Goal: Task Accomplishment & Management: Manage account settings

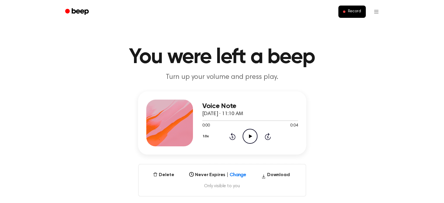
click at [250, 138] on icon "Play Audio" at bounding box center [250, 136] width 15 height 15
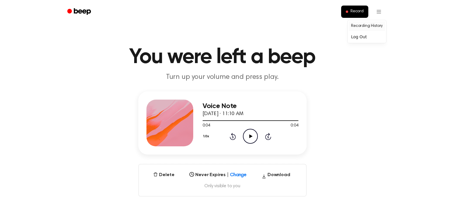
click at [366, 27] on link "Recording History" at bounding box center [366, 26] width 36 height 10
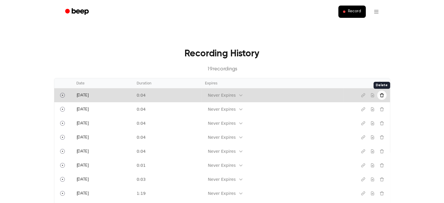
click at [384, 96] on icon "Delete recording" at bounding box center [382, 95] width 5 height 5
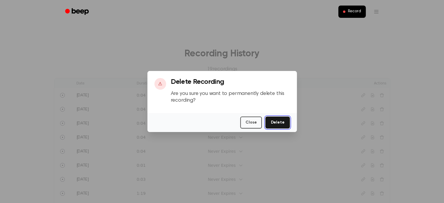
click at [275, 117] on button "Delete" at bounding box center [277, 123] width 24 height 12
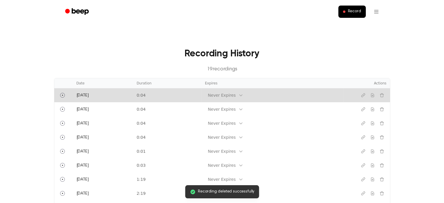
click at [166, 97] on td "0:04" at bounding box center [167, 95] width 68 height 14
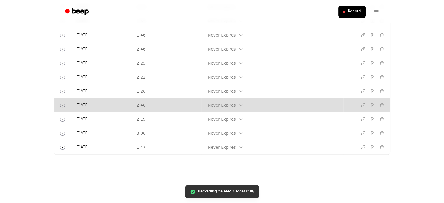
scroll to position [279, 0]
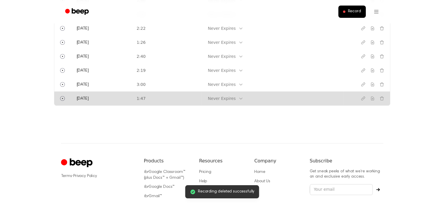
click at [202, 101] on td "1:47" at bounding box center [167, 98] width 68 height 14
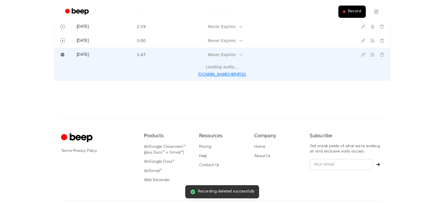
scroll to position [235, 0]
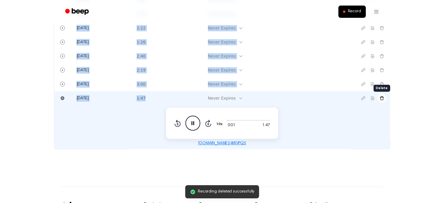
click at [382, 98] on icon "Delete recording" at bounding box center [382, 98] width 5 height 5
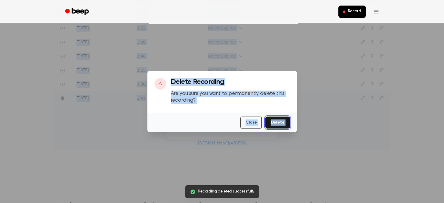
click at [278, 122] on button "Delete" at bounding box center [277, 123] width 24 height 12
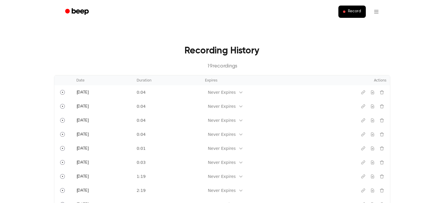
scroll to position [0, 0]
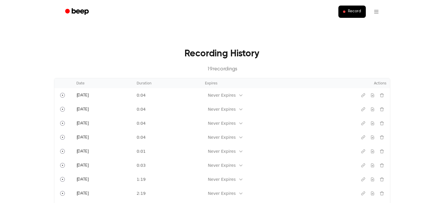
click at [355, 36] on main "Recording History 19 recording s Date Duration Expires Actions Today 0:04 Never…" at bounding box center [222, 182] width 444 height 364
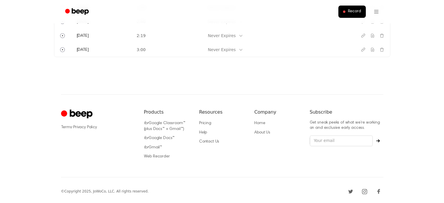
scroll to position [173, 0]
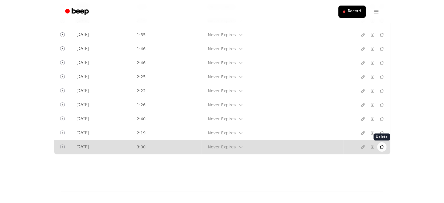
click at [380, 147] on icon "Delete recording" at bounding box center [382, 147] width 5 height 5
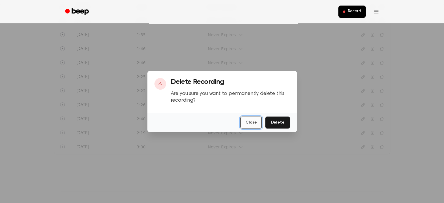
click at [248, 122] on button "Close" at bounding box center [251, 123] width 22 height 12
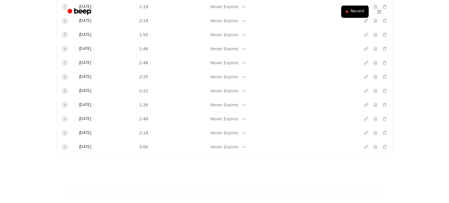
scroll to position [0, 0]
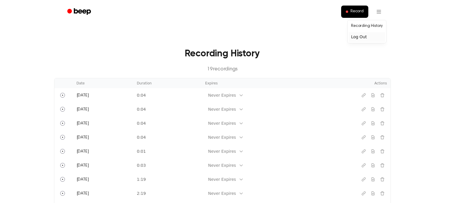
click at [360, 37] on div "Log Out" at bounding box center [366, 37] width 36 height 10
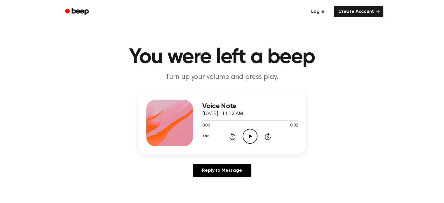
click at [315, 11] on link "Log in" at bounding box center [318, 11] width 25 height 13
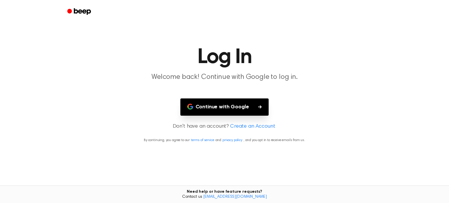
click at [254, 110] on button "Continue with Google" at bounding box center [224, 106] width 88 height 17
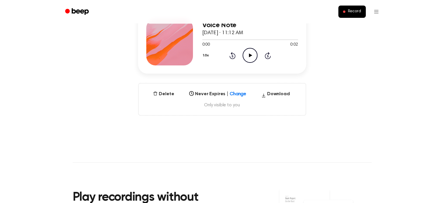
scroll to position [48, 0]
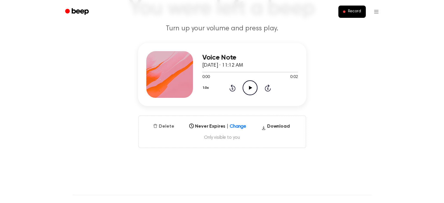
click at [161, 125] on button "Delete" at bounding box center [164, 126] width 26 height 7
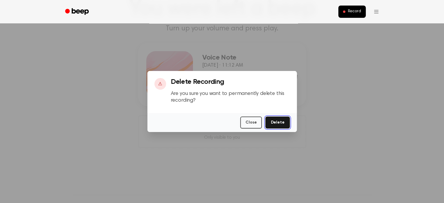
click at [288, 124] on button "Delete" at bounding box center [277, 123] width 24 height 12
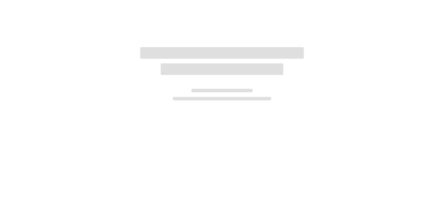
scroll to position [50, 0]
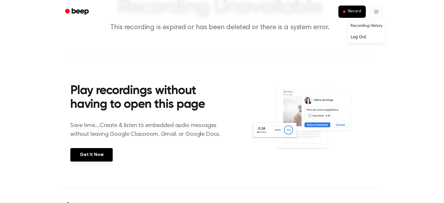
click at [376, 12] on html "Record Recording Unavailable This recording is expired or has been deleted or t…" at bounding box center [222, 124] width 444 height 348
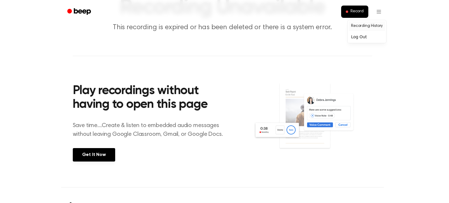
click at [369, 27] on link "Recording History" at bounding box center [366, 26] width 36 height 10
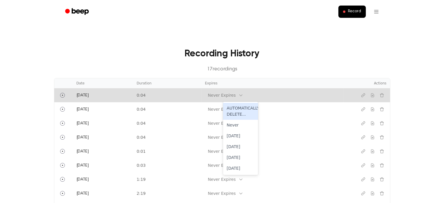
click at [243, 94] on icon at bounding box center [241, 95] width 5 height 5
click at [244, 111] on div "AUTOMATICALLY DELETE..." at bounding box center [240, 111] width 35 height 17
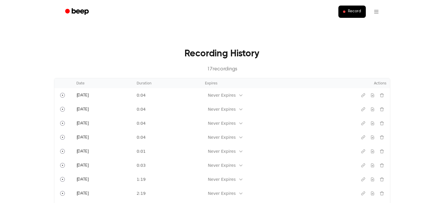
click at [294, 57] on h3 "Recording History" at bounding box center [222, 54] width 318 height 14
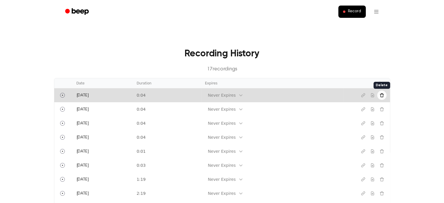
click at [383, 94] on icon "Delete recording" at bounding box center [382, 95] width 4 height 4
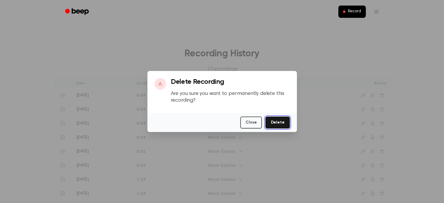
click at [284, 125] on button "Delete" at bounding box center [277, 123] width 24 height 12
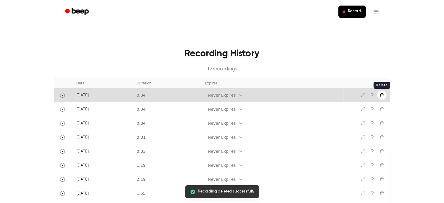
click at [384, 96] on button "Delete recording" at bounding box center [381, 95] width 9 height 9
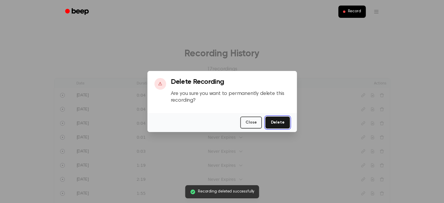
click at [280, 122] on button "Delete" at bounding box center [277, 123] width 24 height 12
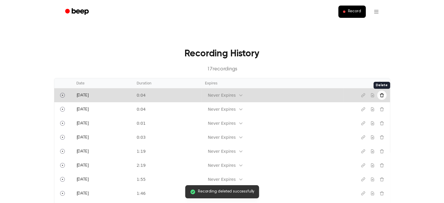
click at [383, 97] on icon "Delete recording" at bounding box center [382, 95] width 5 height 5
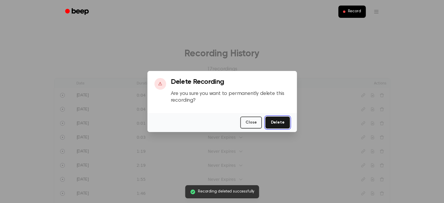
click at [286, 121] on button "Delete" at bounding box center [277, 123] width 24 height 12
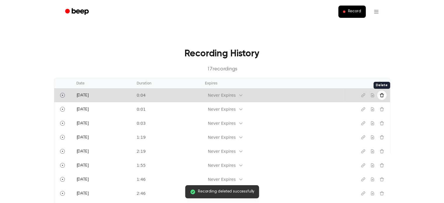
click at [384, 94] on button "Delete recording" at bounding box center [381, 95] width 9 height 9
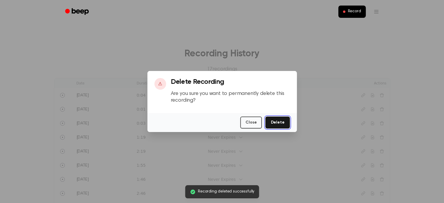
click at [276, 123] on button "Delete" at bounding box center [277, 123] width 24 height 12
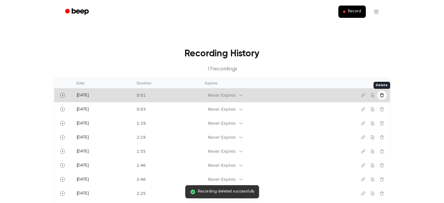
click at [385, 95] on button "Delete recording" at bounding box center [381, 95] width 9 height 9
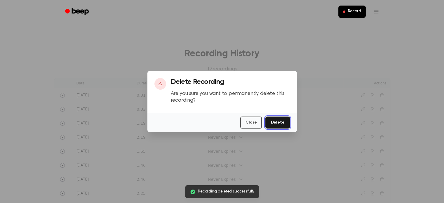
click at [285, 122] on button "Delete" at bounding box center [277, 123] width 24 height 12
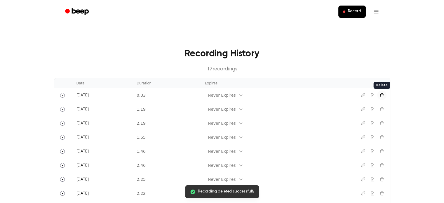
click at [383, 92] on button "Delete recording" at bounding box center [381, 95] width 9 height 9
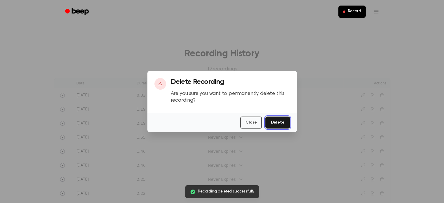
click at [270, 122] on button "Delete" at bounding box center [277, 123] width 24 height 12
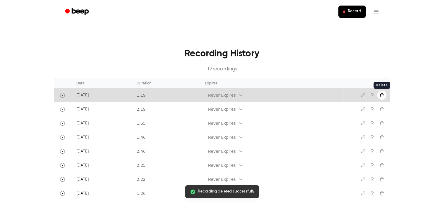
click at [384, 98] on button "Delete recording" at bounding box center [381, 95] width 9 height 9
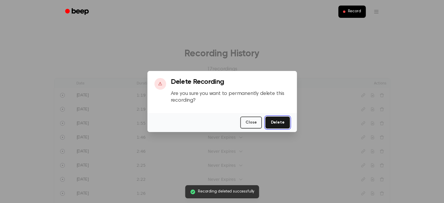
click at [280, 124] on button "Delete" at bounding box center [277, 123] width 24 height 12
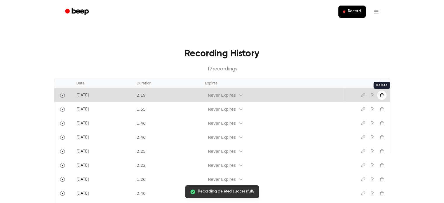
click at [383, 94] on icon "Delete recording" at bounding box center [382, 95] width 5 height 5
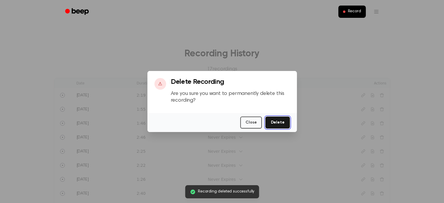
click at [286, 122] on button "Delete" at bounding box center [277, 123] width 24 height 12
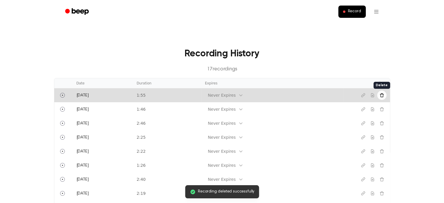
click at [383, 96] on icon "Delete recording" at bounding box center [382, 95] width 5 height 5
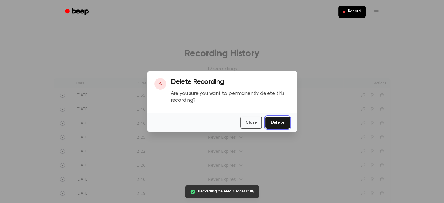
click at [278, 124] on button "Delete" at bounding box center [277, 123] width 24 height 12
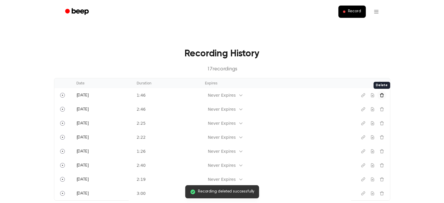
click at [383, 93] on icon "Delete recording" at bounding box center [382, 95] width 5 height 5
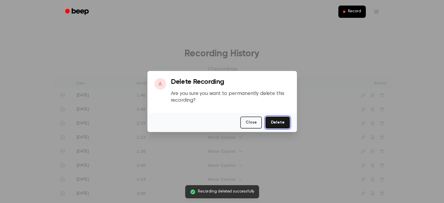
click at [280, 120] on button "Delete" at bounding box center [277, 123] width 24 height 12
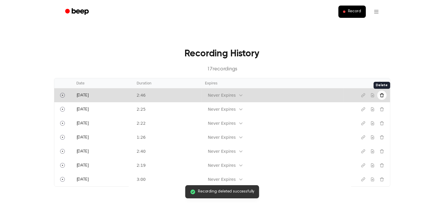
click at [383, 97] on icon "Delete recording" at bounding box center [382, 95] width 5 height 5
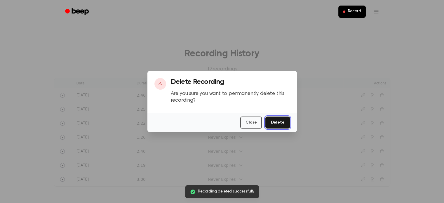
click at [276, 121] on button "Delete" at bounding box center [277, 123] width 24 height 12
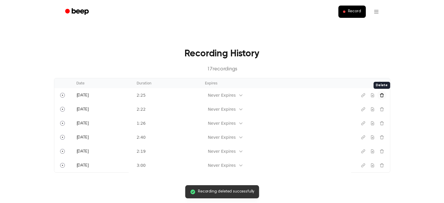
click at [380, 97] on icon "Delete recording" at bounding box center [382, 95] width 5 height 5
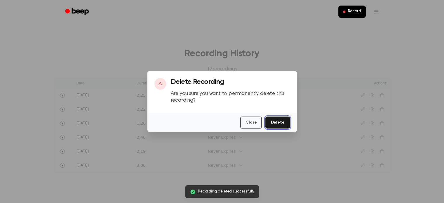
click at [272, 125] on button "Delete" at bounding box center [277, 123] width 24 height 12
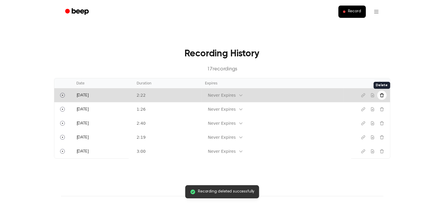
click at [384, 97] on icon "Delete recording" at bounding box center [382, 95] width 5 height 5
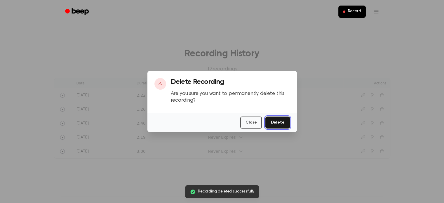
click at [283, 119] on button "Delete" at bounding box center [277, 123] width 24 height 12
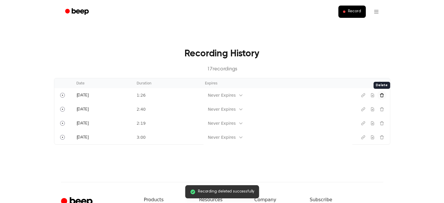
click at [382, 94] on icon "Delete recording" at bounding box center [382, 95] width 5 height 5
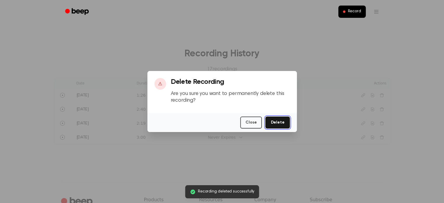
click at [275, 122] on button "Delete" at bounding box center [277, 123] width 24 height 12
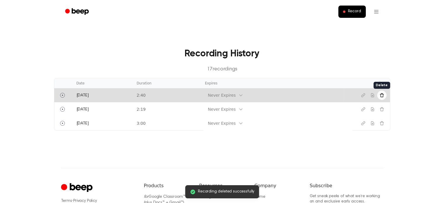
click at [383, 96] on icon "Delete recording" at bounding box center [382, 95] width 5 height 5
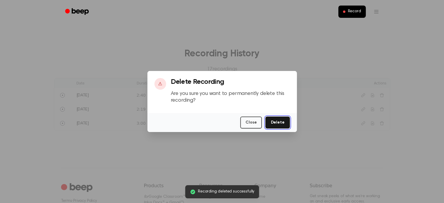
click at [282, 125] on button "Delete" at bounding box center [277, 123] width 24 height 12
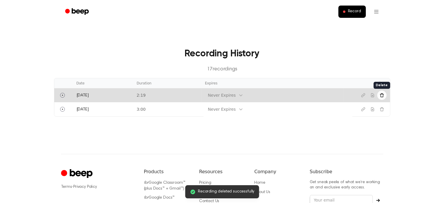
click at [383, 94] on icon "Delete recording" at bounding box center [382, 95] width 5 height 5
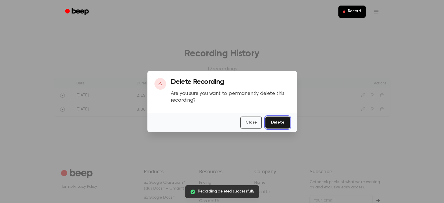
click at [281, 121] on button "Delete" at bounding box center [277, 123] width 24 height 12
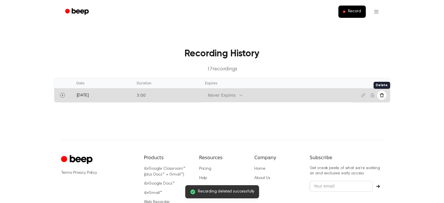
click at [383, 98] on button "Delete recording" at bounding box center [381, 95] width 9 height 9
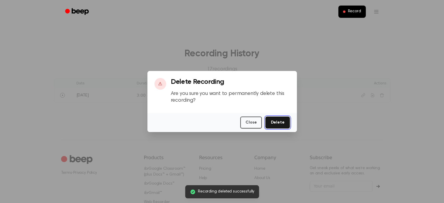
click at [275, 119] on button "Delete" at bounding box center [277, 123] width 24 height 12
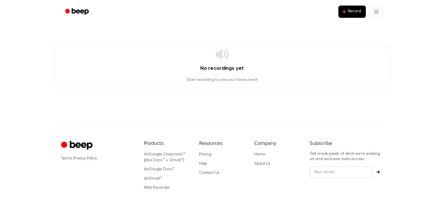
click at [375, 14] on html "Record No recordings yet Start recording to see your history here! ⚠️ We are ex…" at bounding box center [222, 118] width 444 height 237
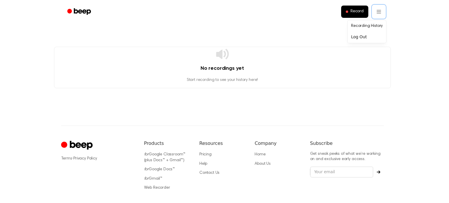
click at [77, 13] on html "Record No recordings yet Start recording to see your history here! ⚠️ We are ex…" at bounding box center [224, 118] width 449 height 237
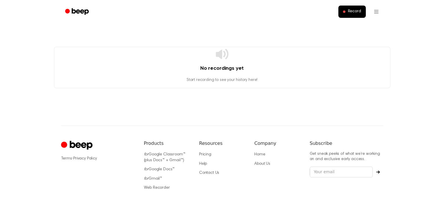
click at [84, 10] on icon "Beep" at bounding box center [77, 11] width 25 height 8
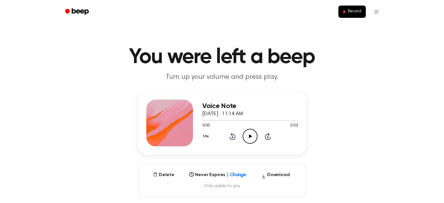
click at [251, 136] on icon at bounding box center [250, 136] width 3 height 4
click at [238, 174] on div "Select..." at bounding box center [218, 173] width 62 height 8
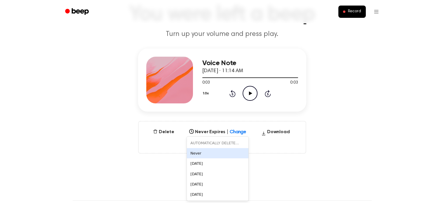
click at [138, 164] on main "You were left a beep Turn up your volume and press play. Voice Note October 5, …" at bounding box center [222, 144] width 444 height 375
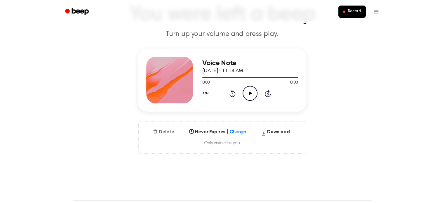
click at [159, 130] on button "Delete" at bounding box center [164, 132] width 26 height 7
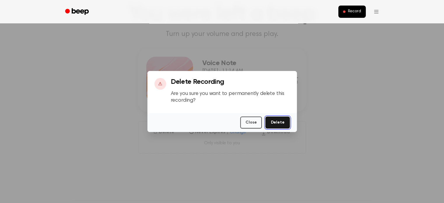
click at [282, 121] on button "Delete" at bounding box center [277, 123] width 24 height 12
